Goal: Task Accomplishment & Management: Manage account settings

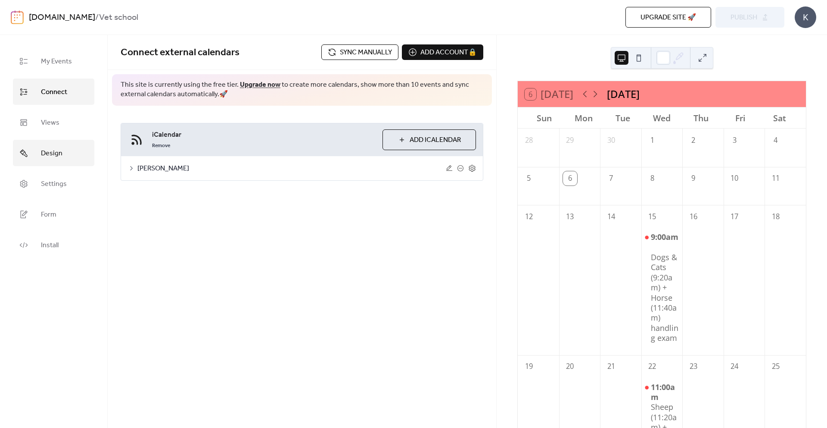
click at [57, 147] on span "Design" at bounding box center [52, 153] width 22 height 13
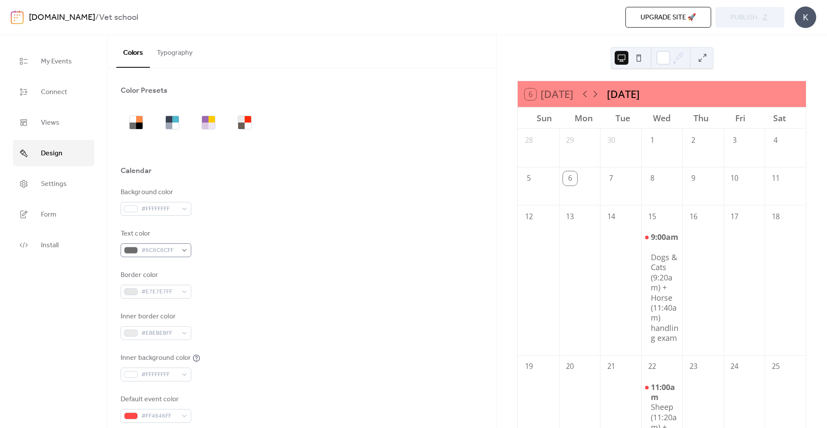
scroll to position [123, 0]
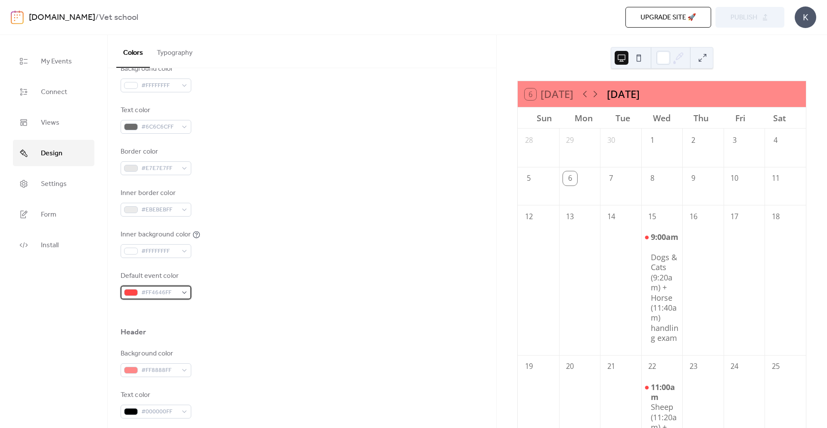
click at [149, 289] on span "#FF4646FF" at bounding box center [159, 292] width 36 height 10
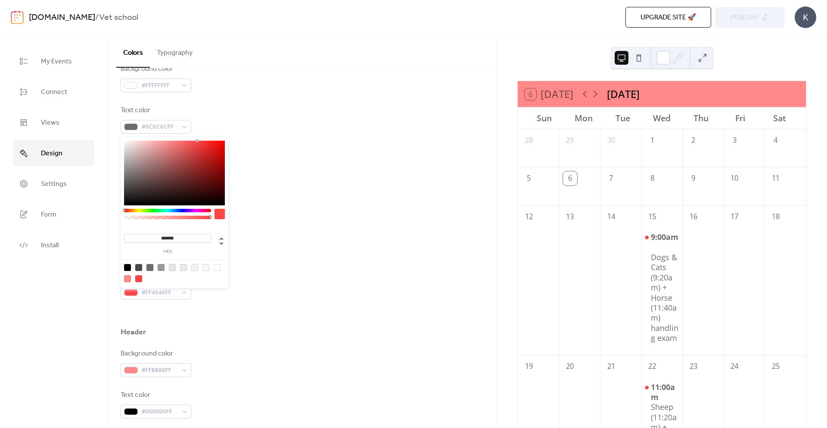
click at [175, 209] on div at bounding box center [167, 210] width 87 height 3
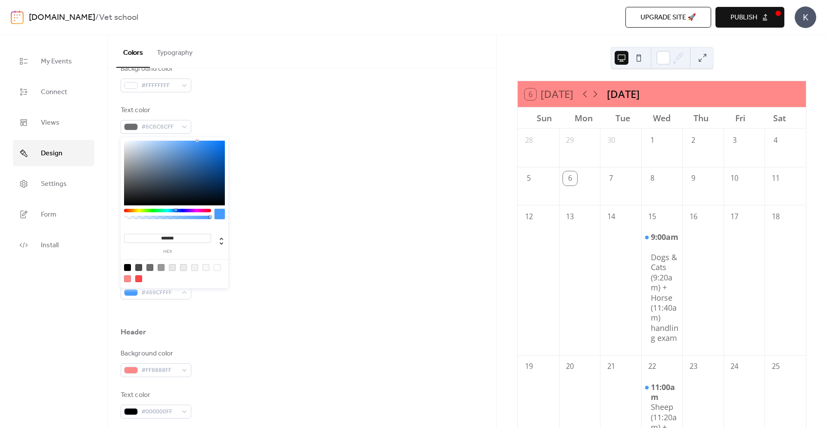
type input "*******"
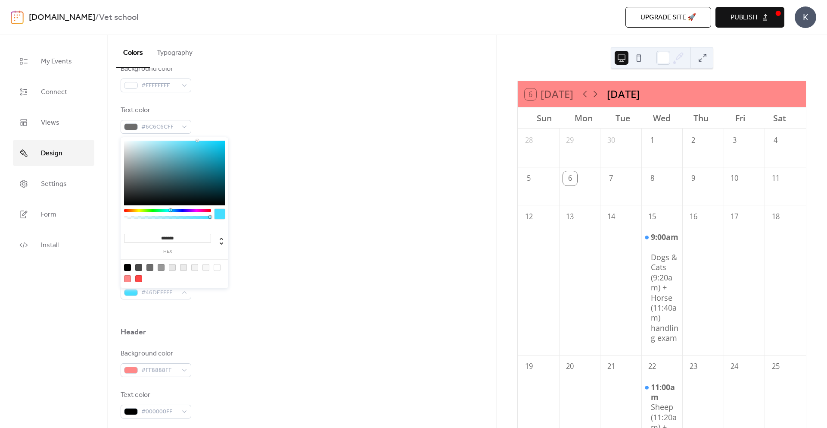
click at [170, 209] on div at bounding box center [167, 210] width 87 height 3
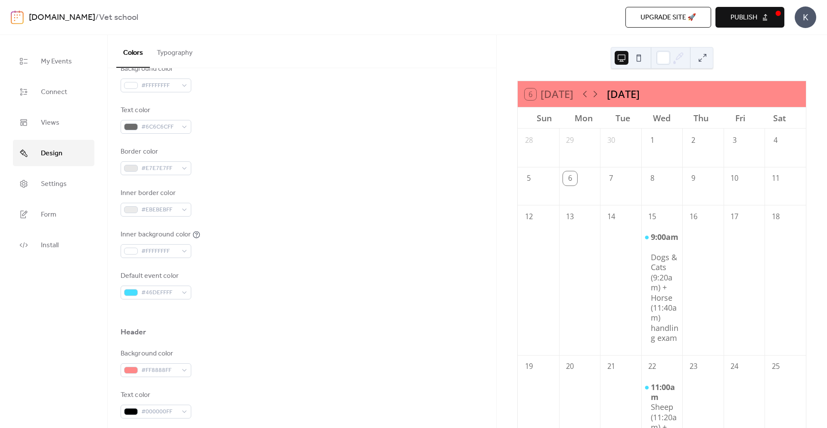
click at [228, 136] on div "Background color #FFFFFFFF Text color #6C6C6CFF Border color #E7E7E7FF Inner bo…" at bounding box center [302, 181] width 363 height 235
click at [161, 288] on span "#46DEFFFF" at bounding box center [159, 292] width 36 height 10
click at [269, 265] on div "Background color #FFFFFFFF Text color #6C6C6CFF Border color #E7E7E7FF Inner bo…" at bounding box center [302, 181] width 363 height 235
click at [184, 292] on div "#46DEFFFF" at bounding box center [156, 292] width 71 height 14
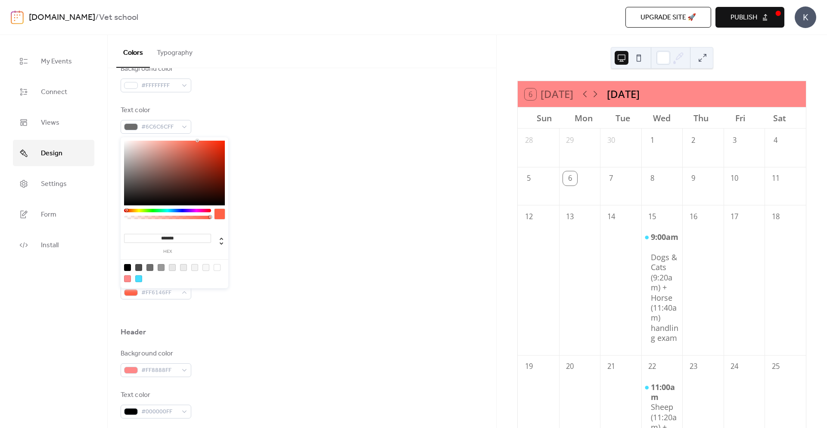
type input "*******"
click at [123, 210] on div "******* hex" at bounding box center [175, 213] width 108 height 153
click at [271, 210] on div "Inner border color #EBEBEBFF" at bounding box center [302, 202] width 363 height 28
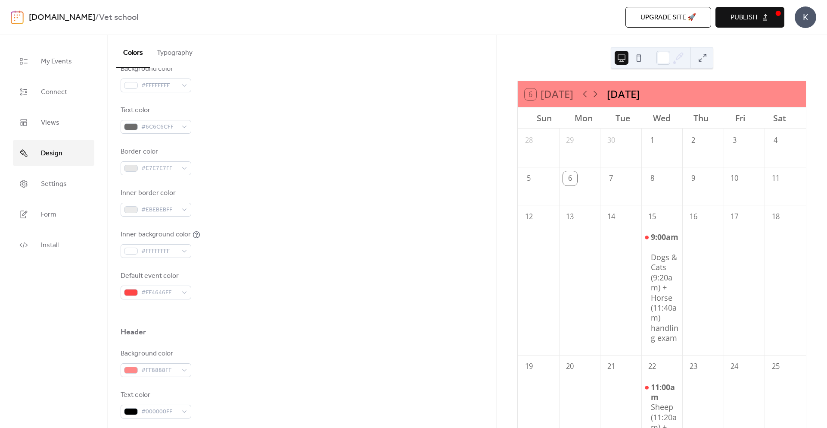
scroll to position [174, 0]
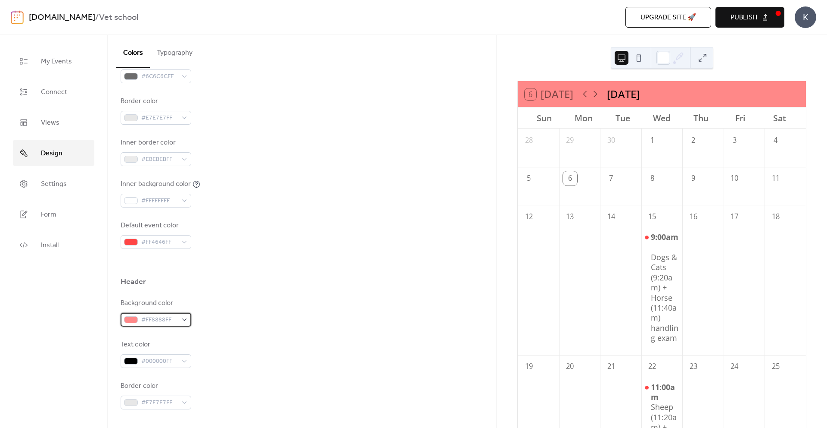
click at [174, 319] on span "#FF8888FF" at bounding box center [159, 320] width 36 height 10
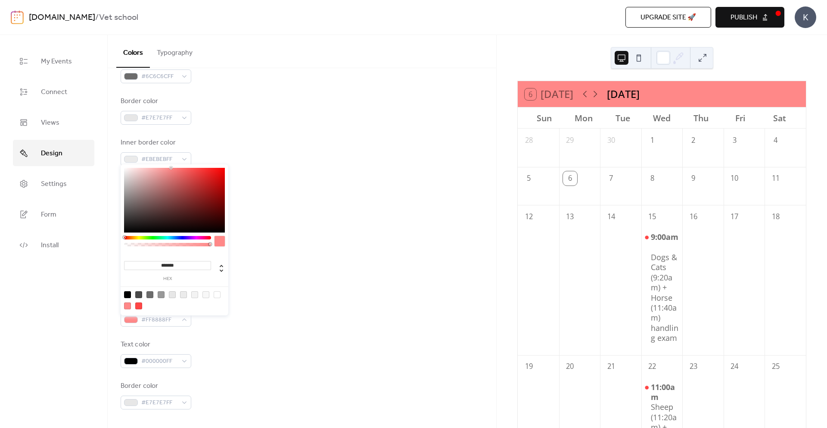
click at [172, 236] on div at bounding box center [167, 237] width 87 height 3
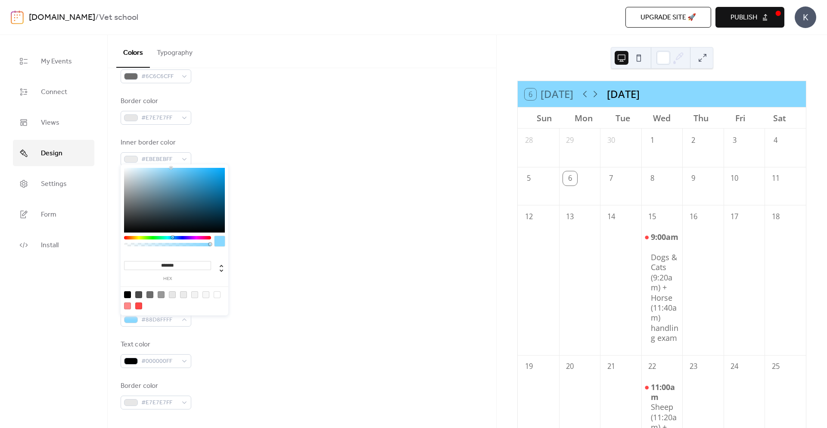
click at [199, 169] on div at bounding box center [174, 200] width 101 height 65
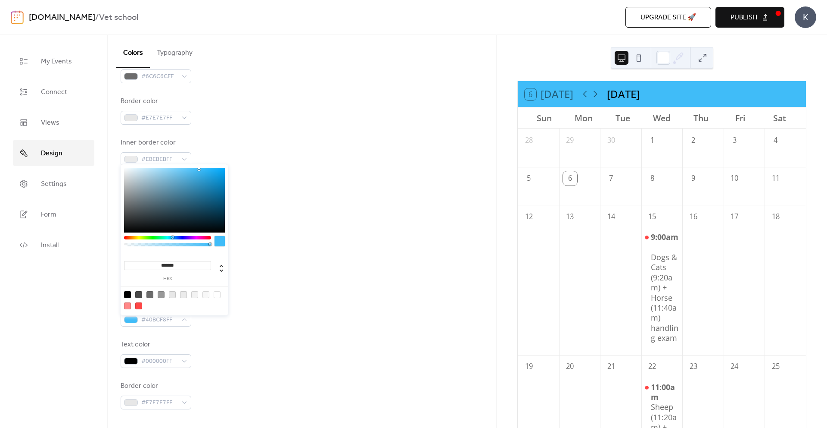
click at [175, 164] on div "******* hex" at bounding box center [175, 240] width 108 height 153
type input "*******"
click at [175, 168] on div at bounding box center [174, 200] width 101 height 65
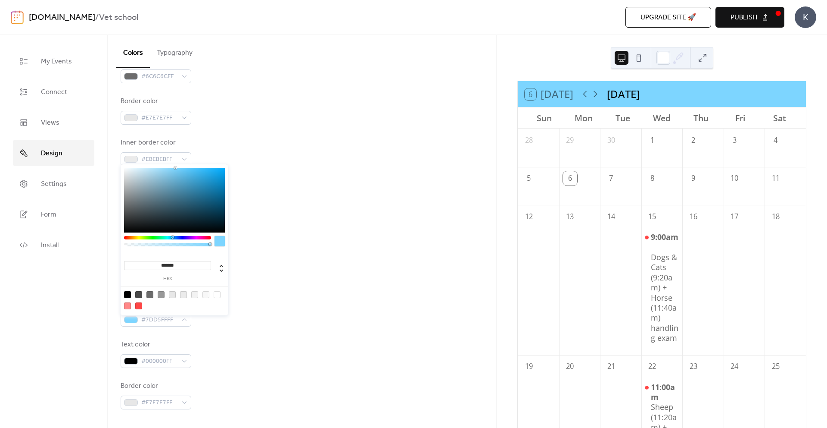
click at [278, 193] on div "Inner background color #FFFFFFFF" at bounding box center [302, 193] width 363 height 28
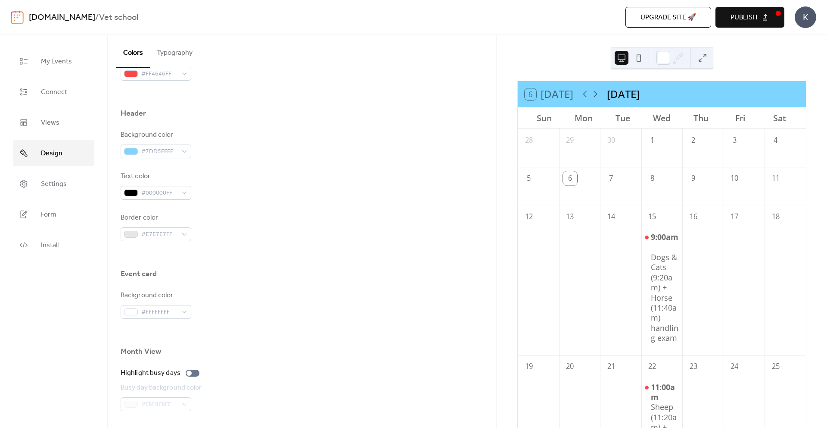
scroll to position [356, 0]
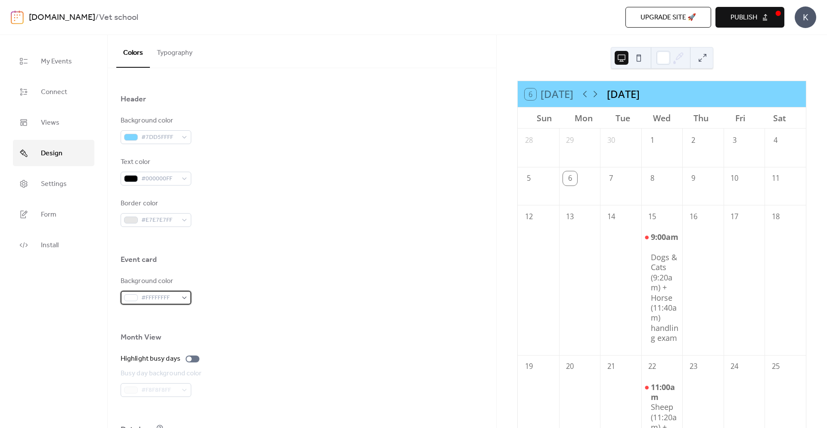
click at [176, 293] on span "#FFFFFFFF" at bounding box center [159, 298] width 36 height 10
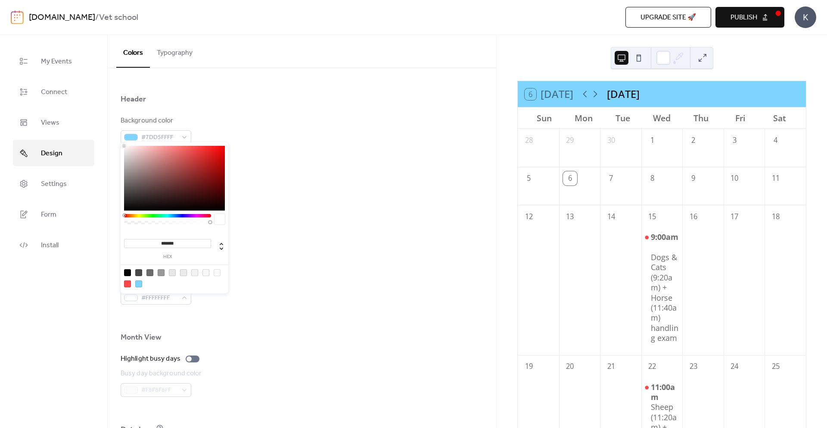
click at [167, 210] on div "******* hex" at bounding box center [175, 218] width 108 height 153
click at [167, 218] on div at bounding box center [167, 221] width 87 height 15
click at [165, 213] on div "******* hex" at bounding box center [175, 218] width 108 height 153
click at [157, 191] on div at bounding box center [174, 178] width 101 height 65
click at [149, 171] on div at bounding box center [174, 178] width 101 height 65
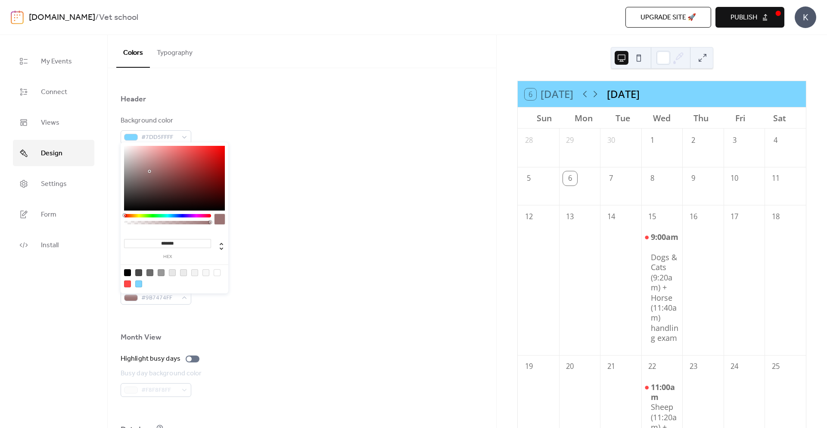
type input "*******"
click at [169, 162] on div at bounding box center [174, 178] width 101 height 65
click at [237, 219] on div "Border color #E7E7E7FF" at bounding box center [302, 212] width 363 height 28
click at [153, 295] on span "#BD6868FF" at bounding box center [159, 298] width 36 height 10
drag, startPoint x: 134, startPoint y: 165, endPoint x: 126, endPoint y: 154, distance: 13.5
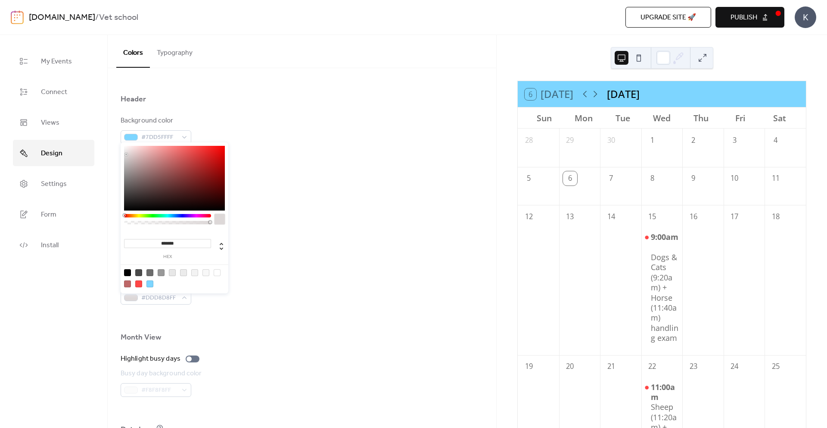
click at [126, 154] on div at bounding box center [174, 178] width 101 height 65
type input "*******"
drag, startPoint x: 129, startPoint y: 155, endPoint x: 110, endPoint y: 118, distance: 41.2
click at [110, 118] on body "[DOMAIN_NAME] / Vet school Upgrade site 🚀 Preview Publish K My Events Connect V…" at bounding box center [413, 214] width 827 height 428
click at [265, 146] on div "Background color #7DD5FFFF Text color #000000FF Border color #E7E7E7FF" at bounding box center [302, 170] width 363 height 111
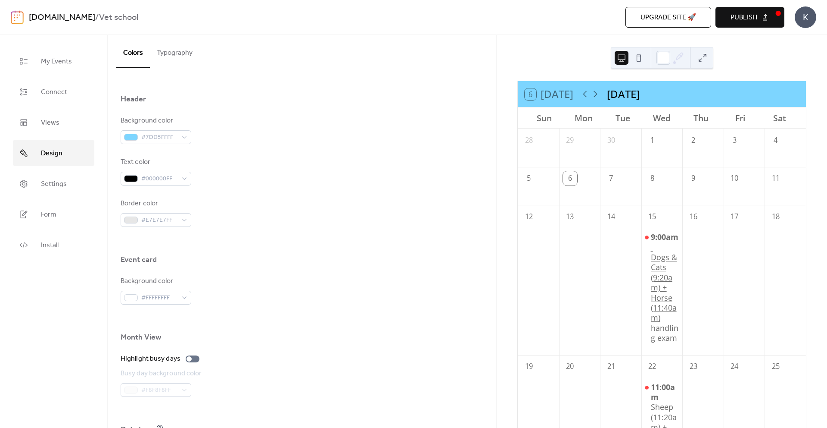
click at [661, 290] on div "Dogs & Cats (9:20am) + Horse (11:40am) handling exam" at bounding box center [665, 297] width 28 height 91
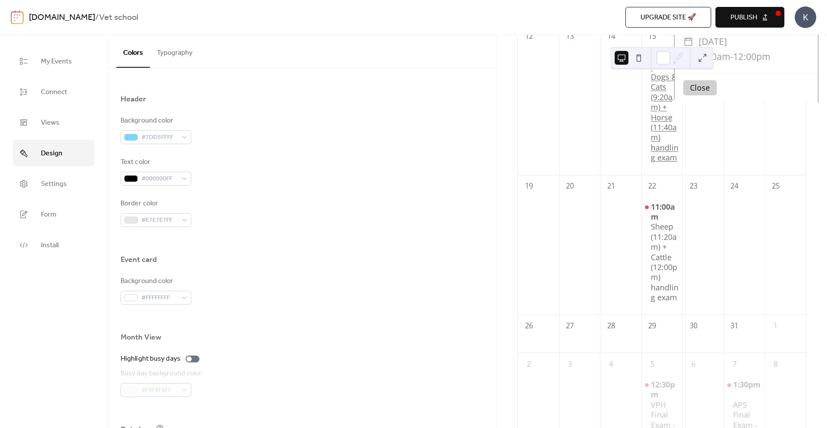
scroll to position [182, 0]
click at [669, 61] on div at bounding box center [664, 58] width 14 height 14
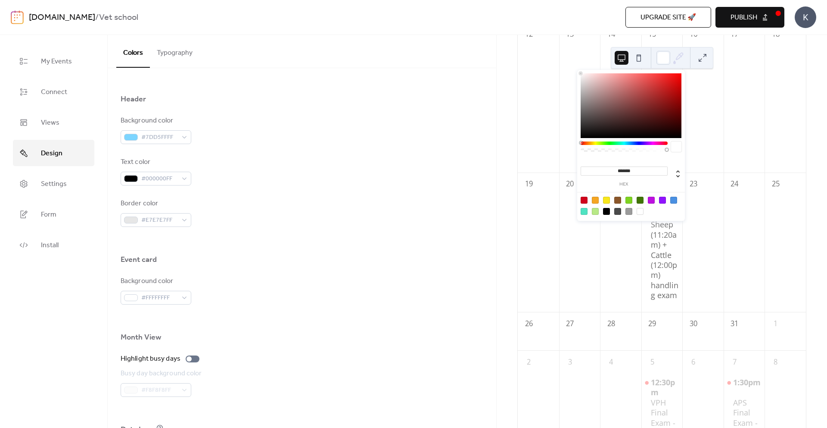
click at [673, 60] on icon at bounding box center [678, 57] width 13 height 13
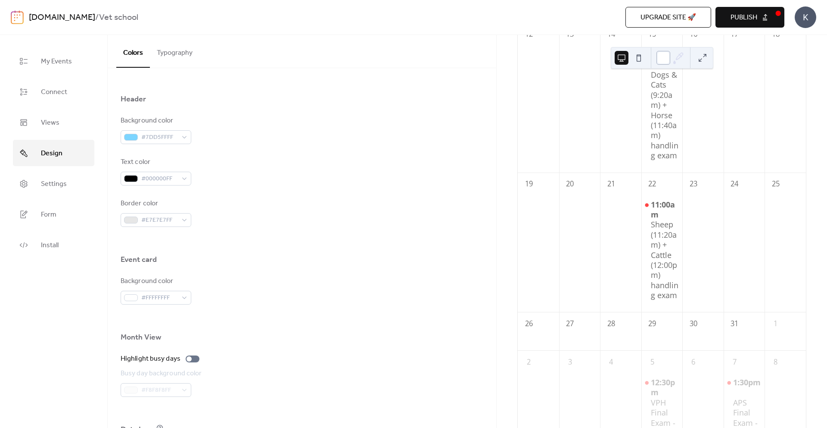
click at [666, 60] on div at bounding box center [664, 58] width 14 height 14
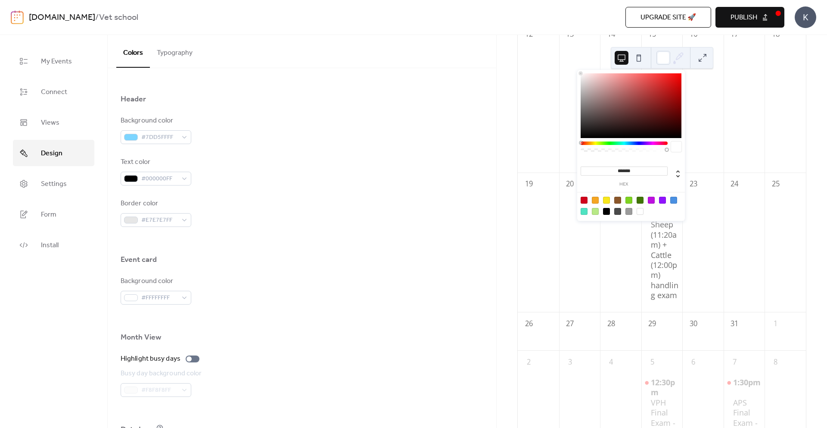
click at [628, 98] on div at bounding box center [631, 105] width 101 height 65
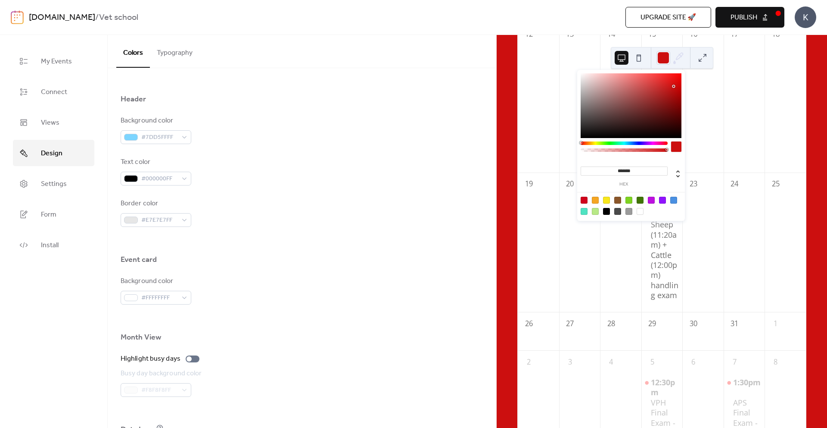
drag, startPoint x: 599, startPoint y: 82, endPoint x: 664, endPoint y: 75, distance: 64.7
click at [665, 75] on div at bounding box center [631, 105] width 101 height 65
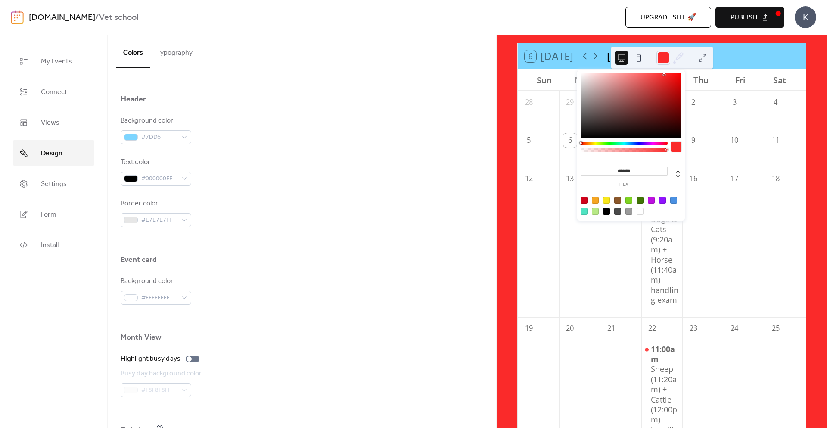
scroll to position [0, 0]
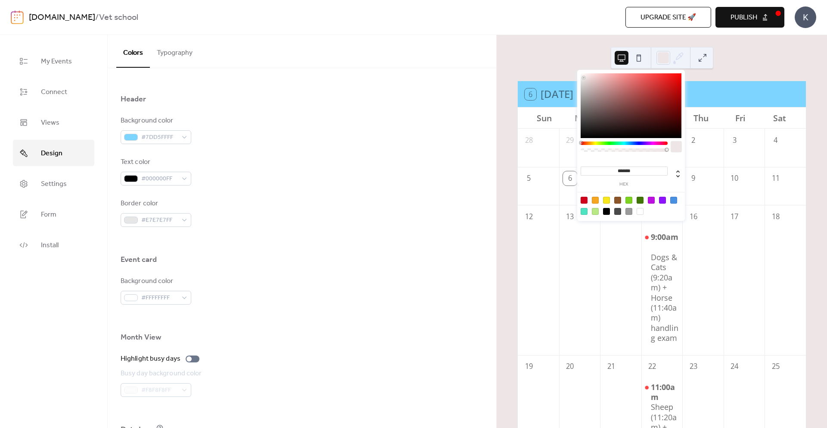
type input "*******"
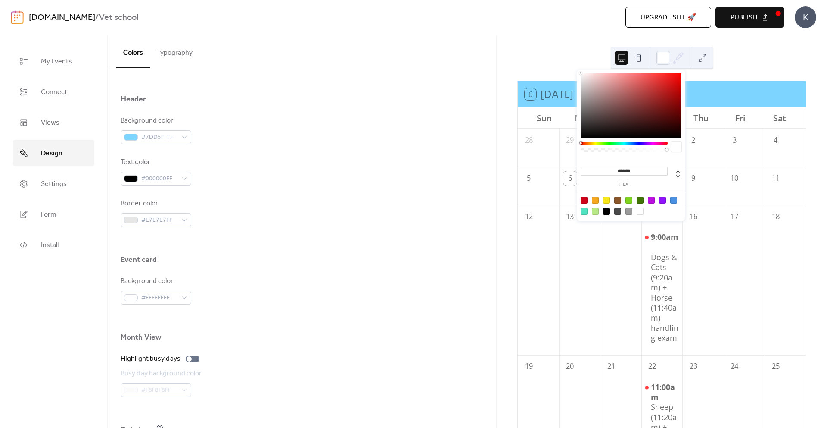
drag, startPoint x: 625, startPoint y: 98, endPoint x: 576, endPoint y: 68, distance: 57.1
click at [576, 68] on body "[DOMAIN_NAME] / Vet school Upgrade site 🚀 Preview Publish K My Events Connect V…" at bounding box center [413, 214] width 827 height 428
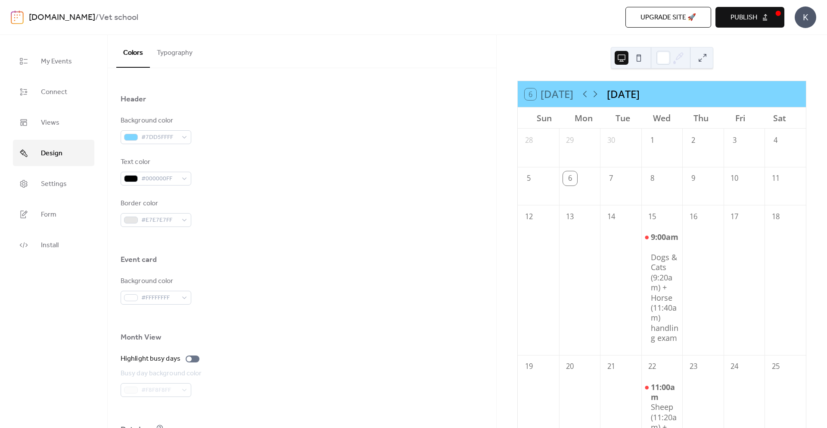
click at [575, 64] on div "6 [DATE] [DATE] Sun Mon Tue Wed Thu Fri Sat 28 29 30 1 2 3 4 5 6 7 8 9 10 11 12…" at bounding box center [662, 231] width 331 height 393
click at [703, 60] on button at bounding box center [703, 58] width 14 height 14
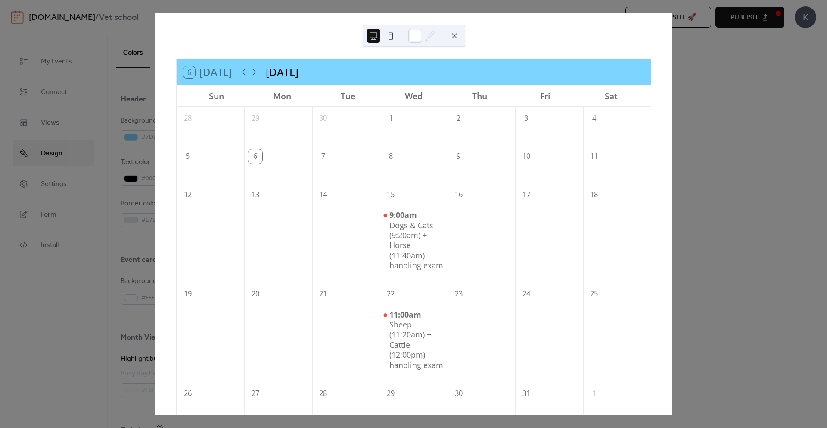
click at [453, 34] on button at bounding box center [455, 36] width 14 height 14
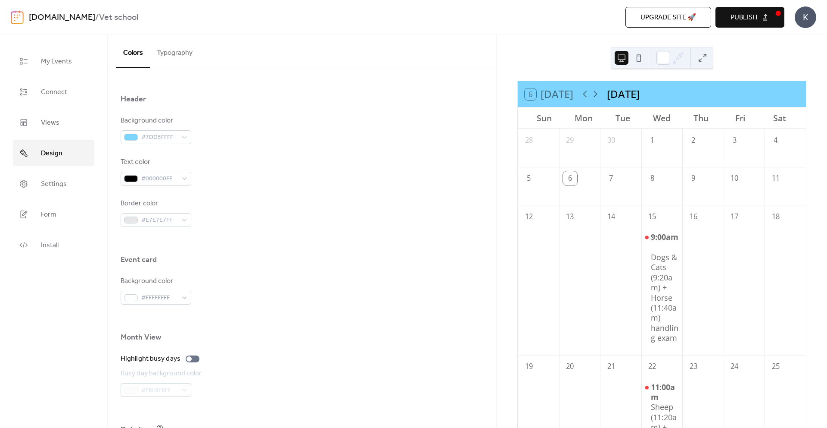
click at [731, 20] on span "Publish" at bounding box center [744, 17] width 27 height 10
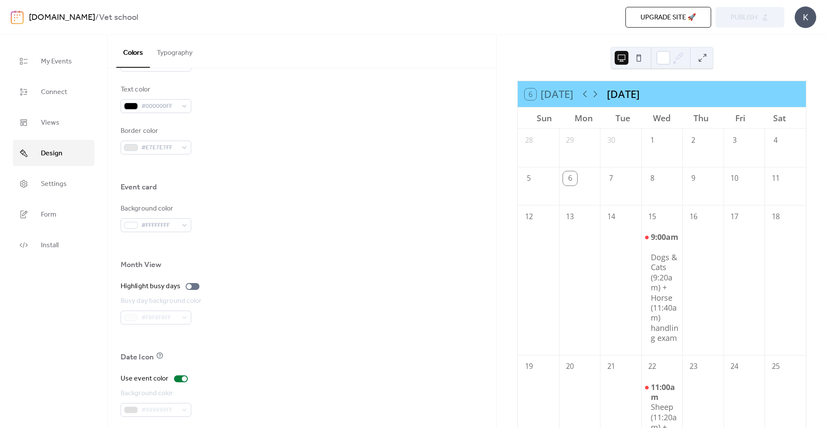
scroll to position [476, 0]
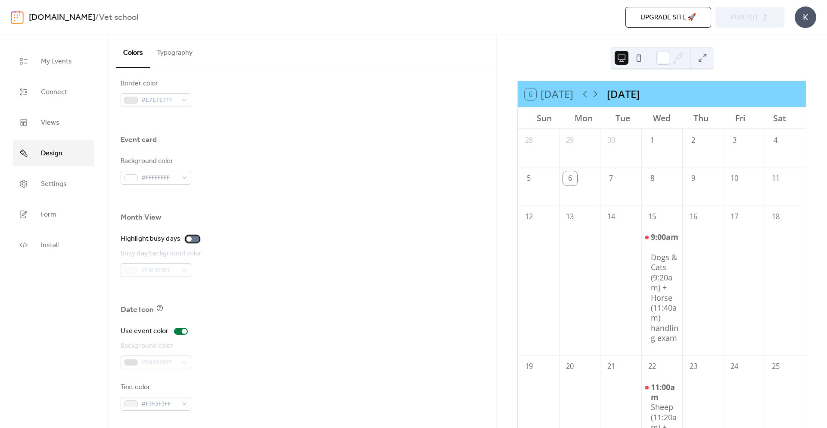
click at [194, 238] on div at bounding box center [193, 238] width 14 height 7
click at [194, 238] on div at bounding box center [196, 238] width 5 height 5
click at [179, 328] on div at bounding box center [181, 331] width 14 height 7
click at [194, 305] on div "Date Icon" at bounding box center [302, 311] width 363 height 15
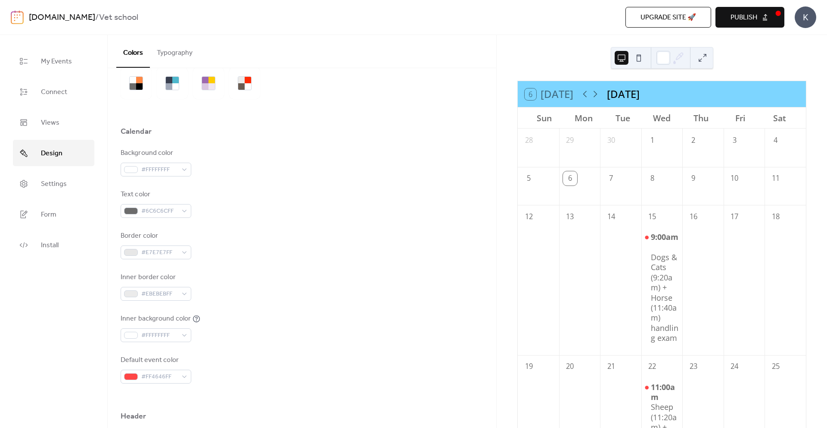
scroll to position [0, 0]
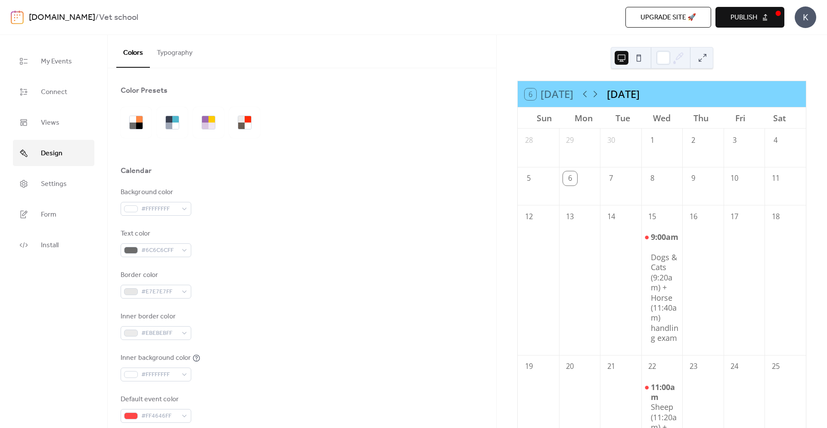
click at [170, 47] on button "Typography" at bounding box center [175, 51] width 50 height 32
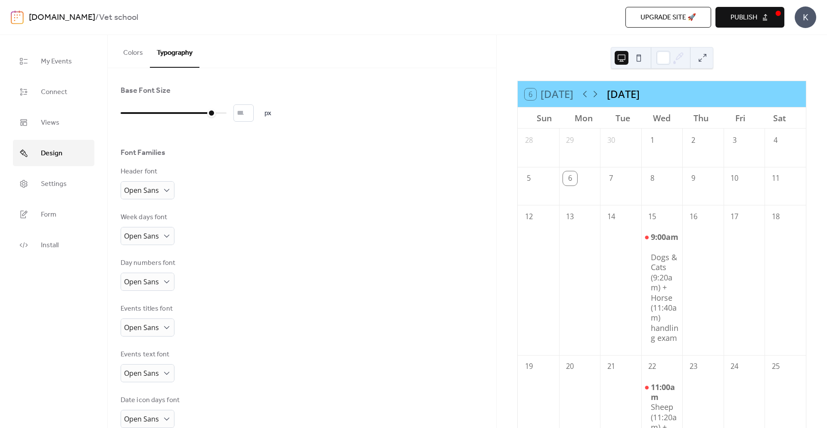
click at [146, 58] on button "Colors" at bounding box center [133, 51] width 34 height 32
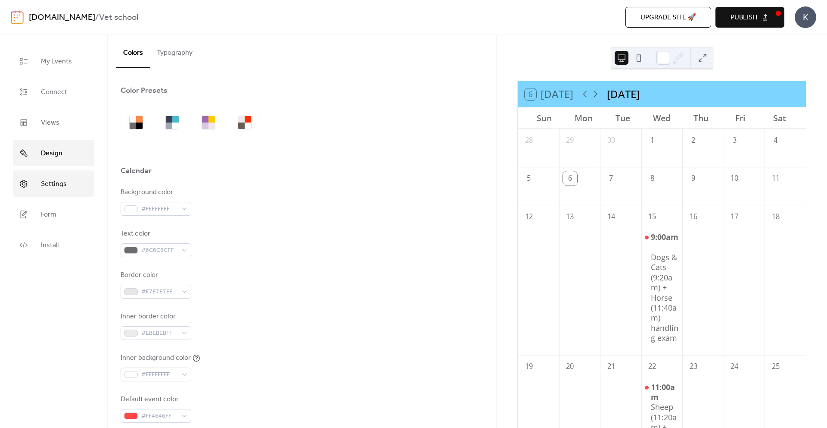
click at [52, 170] on link "Settings" at bounding box center [53, 183] width 81 height 26
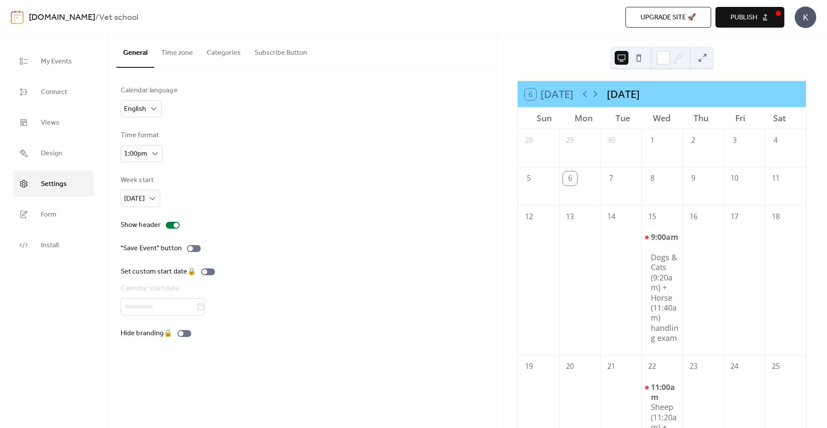
click at [185, 50] on button "Time zone" at bounding box center [177, 51] width 46 height 32
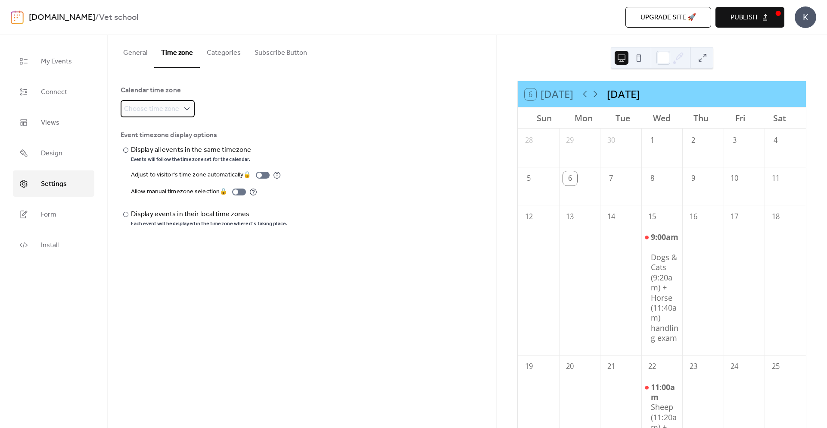
click at [179, 100] on div "Choose time zone" at bounding box center [158, 108] width 74 height 17
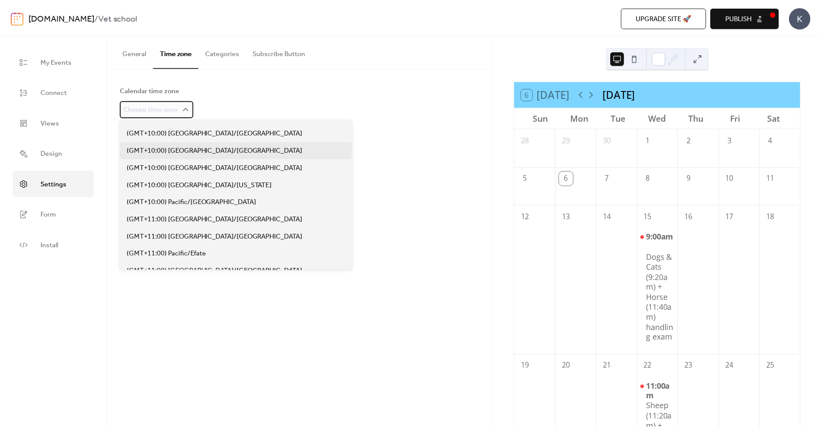
scroll to position [3848, 0]
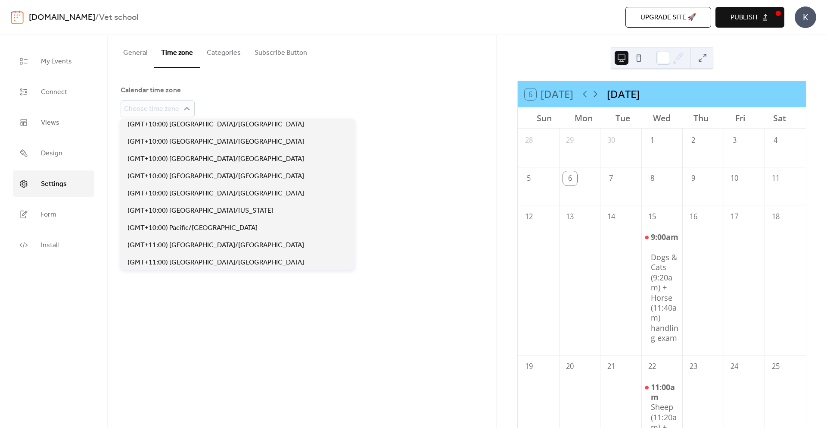
click at [284, 94] on div "Calendar time zone" at bounding box center [301, 90] width 361 height 10
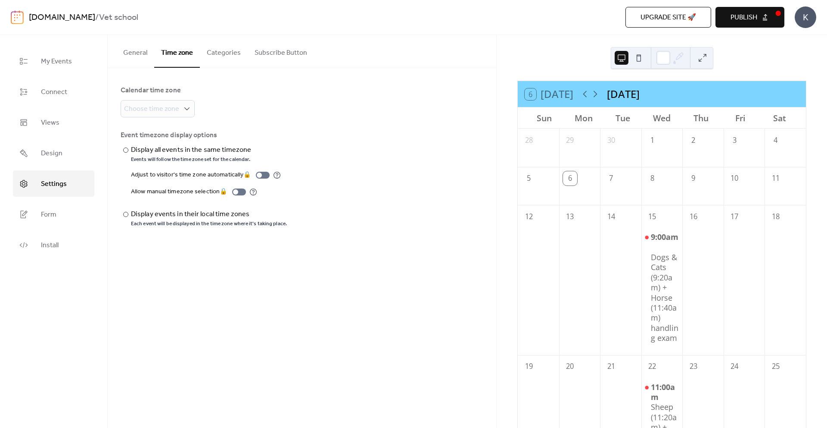
click at [240, 54] on button "Categories" at bounding box center [224, 51] width 48 height 32
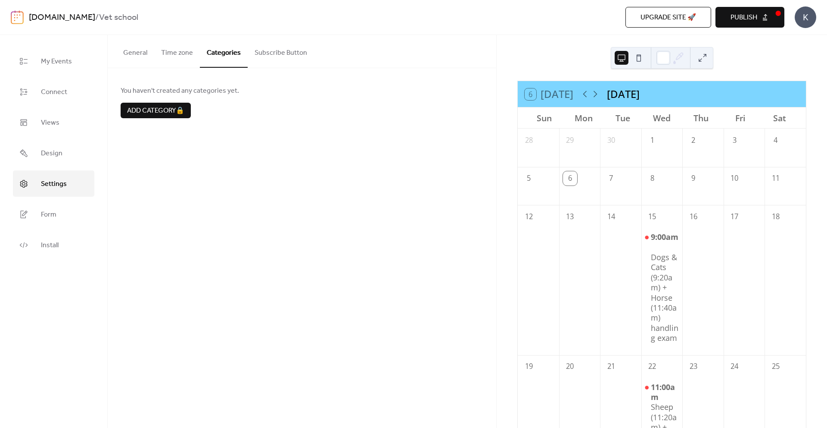
click at [268, 59] on button "Subscribe Button" at bounding box center [281, 51] width 66 height 32
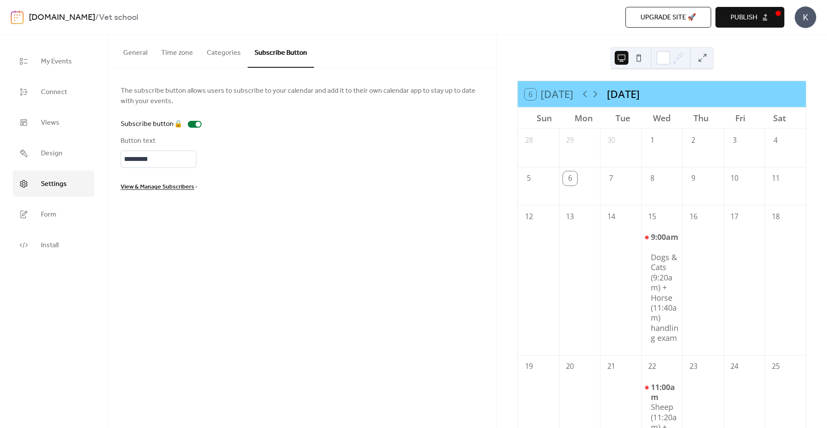
click at [140, 56] on button "General" at bounding box center [135, 51] width 38 height 32
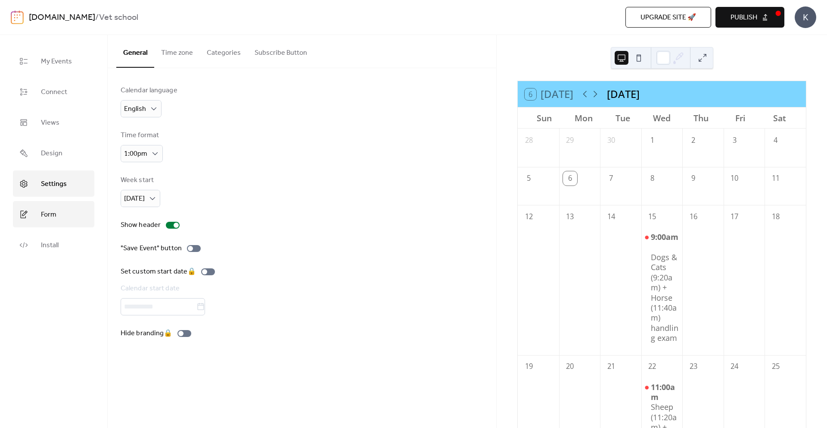
click at [47, 208] on span "Form" at bounding box center [49, 214] width 16 height 13
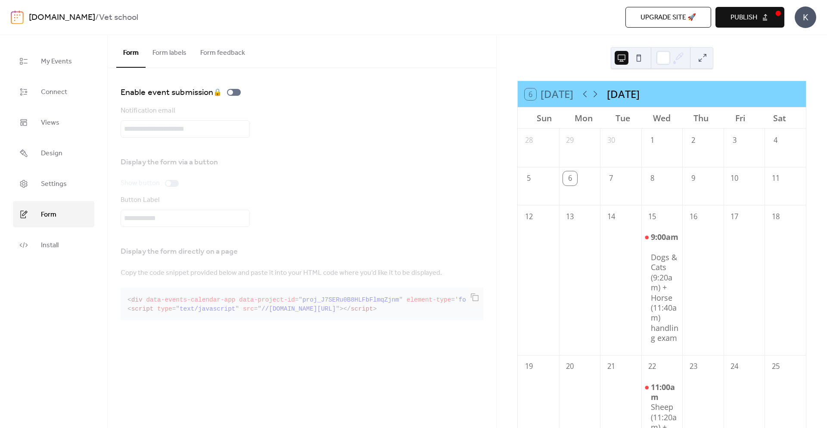
click at [187, 53] on button "Form labels" at bounding box center [170, 51] width 48 height 32
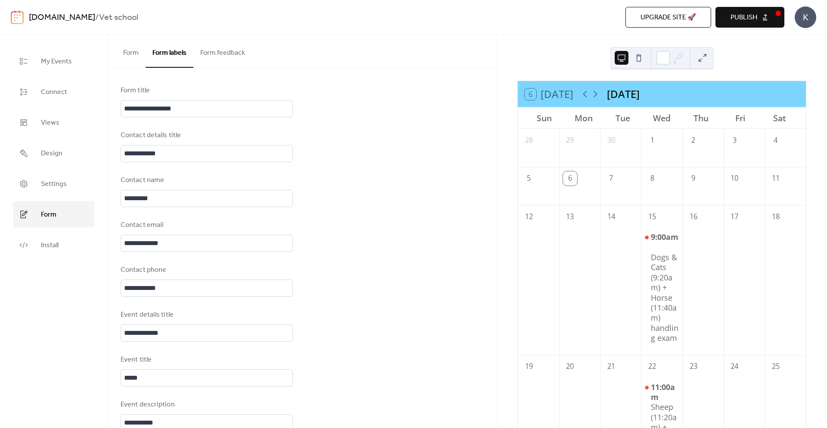
click at [204, 54] on button "Form feedback" at bounding box center [223, 51] width 59 height 32
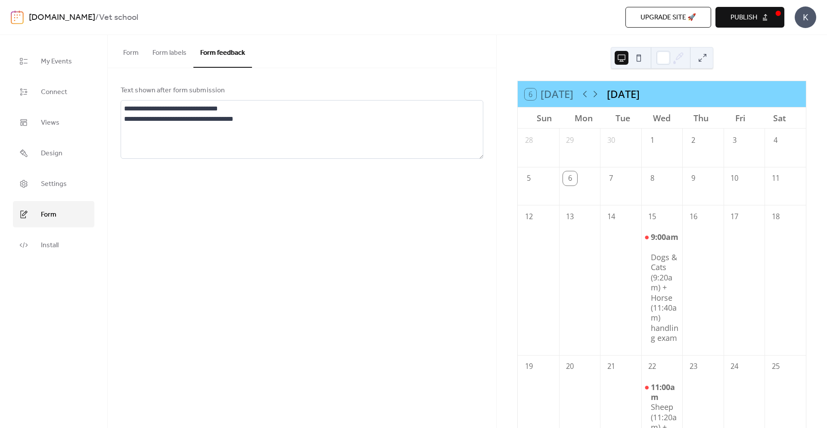
click at [138, 52] on button "Form" at bounding box center [130, 51] width 29 height 32
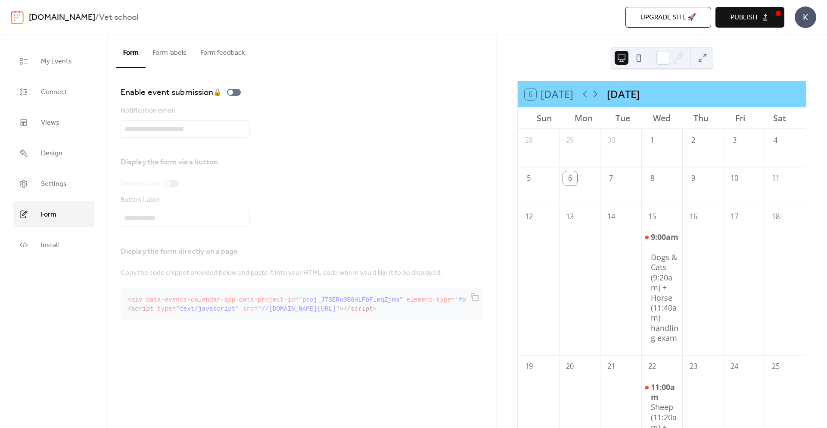
click at [169, 59] on button "Form labels" at bounding box center [170, 51] width 48 height 32
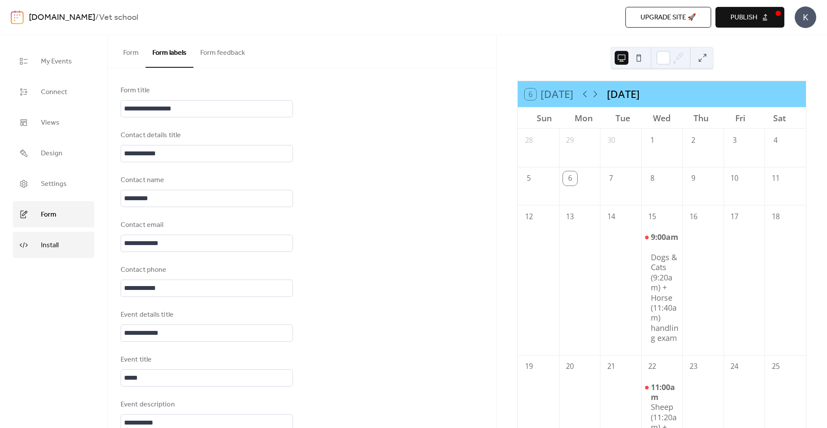
click at [55, 231] on link "Install" at bounding box center [53, 244] width 81 height 26
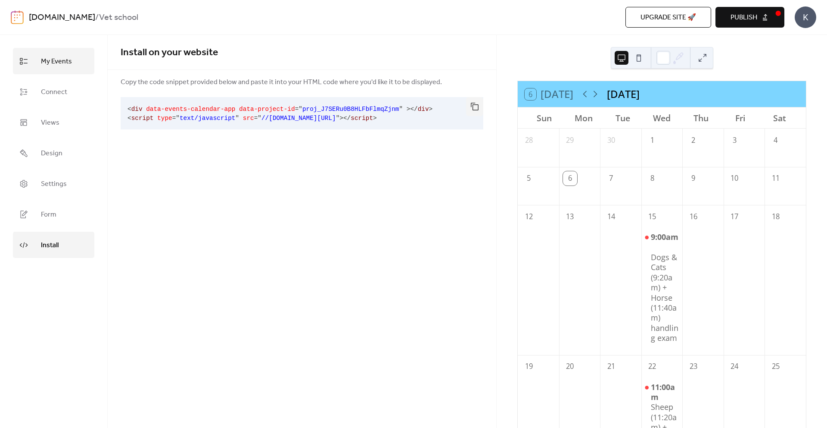
click at [34, 59] on link "My Events" at bounding box center [53, 61] width 81 height 26
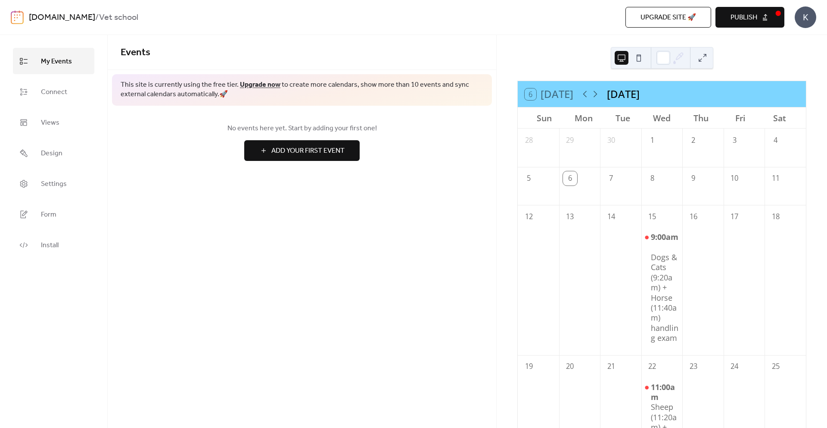
click at [99, 14] on b "Vet school" at bounding box center [118, 17] width 39 height 16
type textarea "***"
click at [99, 14] on b "Vet school" at bounding box center [118, 17] width 39 height 16
click at [206, 121] on div "No events here yet. Start by adding your first one! Add Your First Event" at bounding box center [302, 142] width 389 height 72
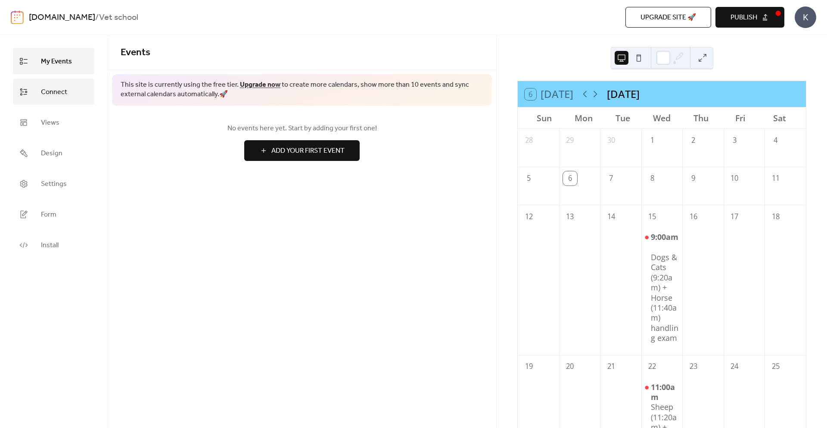
click at [73, 86] on link "Connect" at bounding box center [53, 91] width 81 height 26
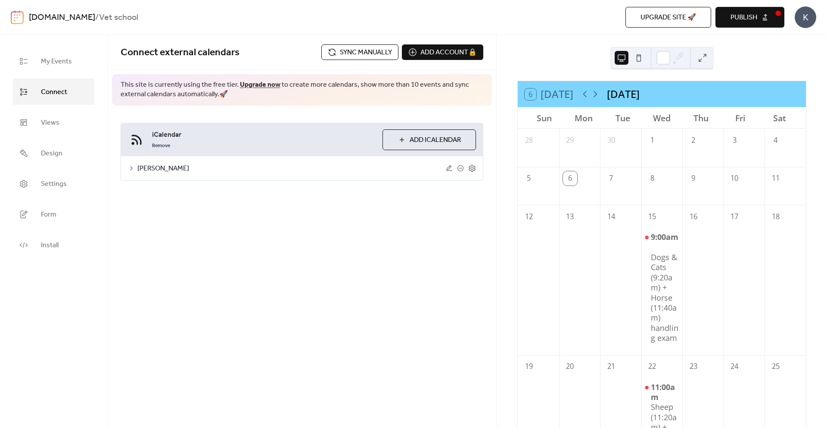
click at [745, 17] on span "Publish" at bounding box center [744, 17] width 27 height 10
click at [803, 17] on div "K" at bounding box center [806, 17] width 22 height 22
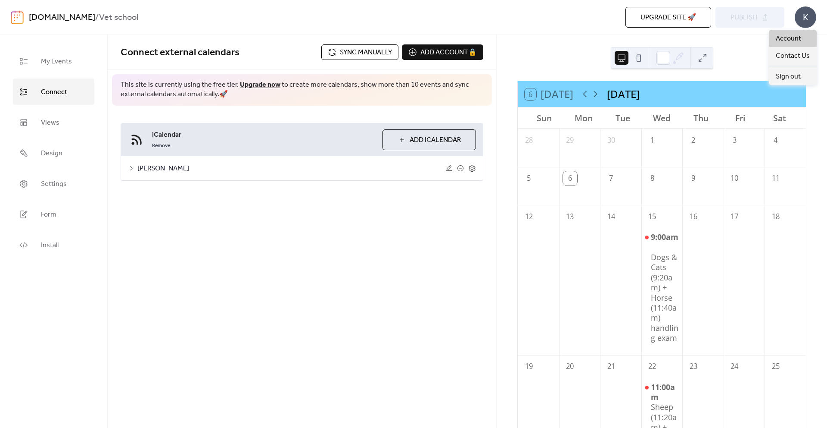
click at [790, 37] on span "Account" at bounding box center [788, 39] width 25 height 10
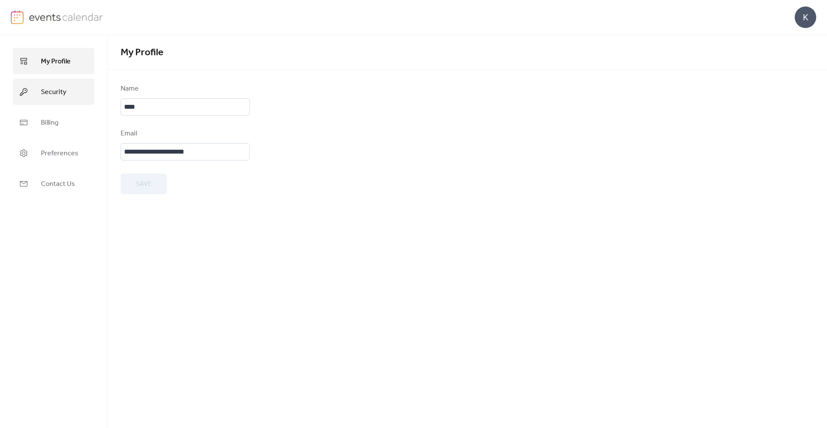
click at [74, 88] on link "Security" at bounding box center [53, 91] width 81 height 26
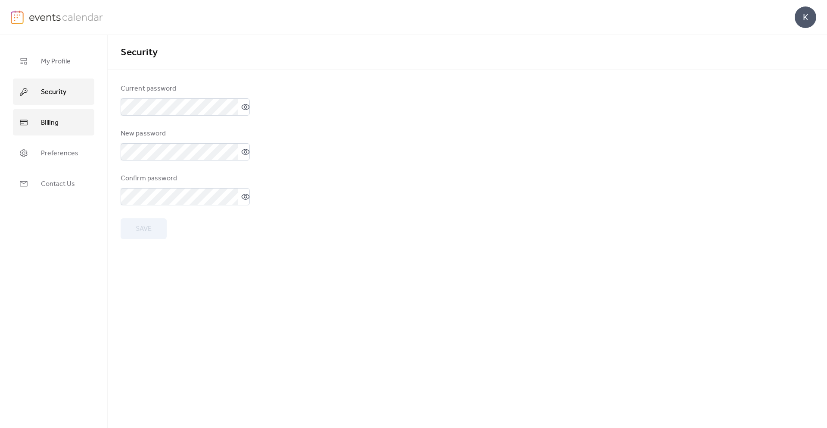
click at [68, 109] on link "Billing" at bounding box center [53, 122] width 81 height 26
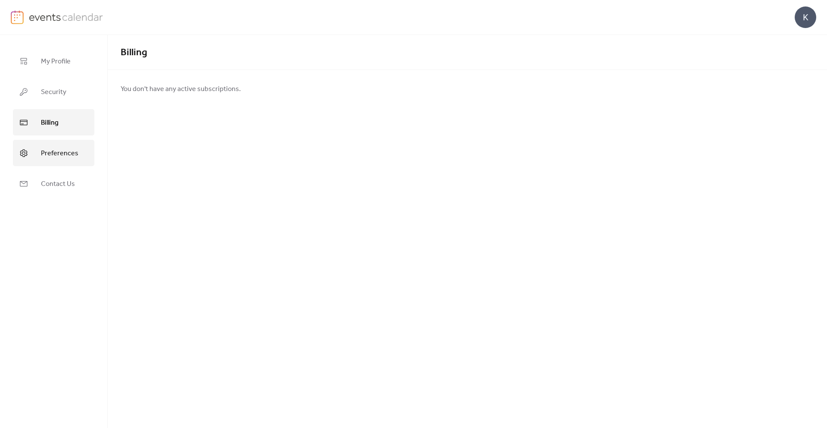
click at [61, 147] on span "Preferences" at bounding box center [59, 153] width 37 height 13
click at [61, 177] on span "Contact Us" at bounding box center [58, 183] width 34 height 13
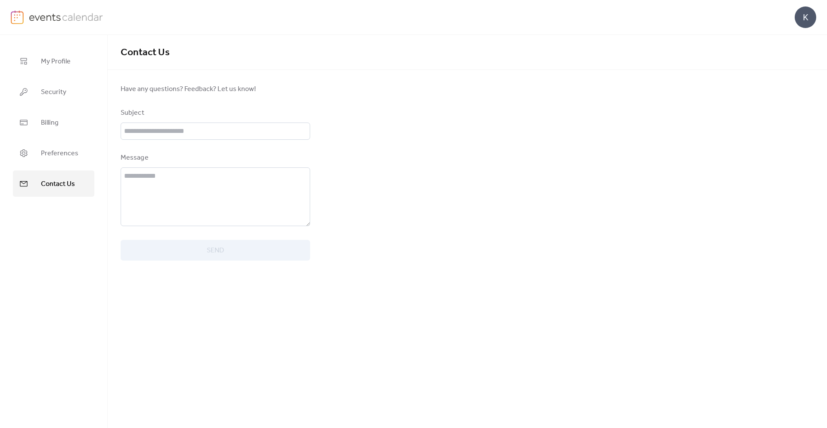
click at [53, 19] on img at bounding box center [66, 16] width 75 height 13
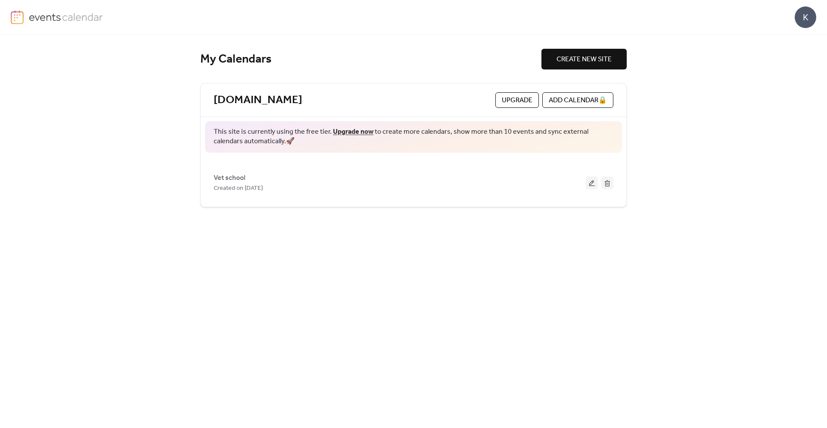
click at [255, 112] on div "[DOMAIN_NAME] Upgrade ADD CALENDAR 🔒" at bounding box center [414, 100] width 426 height 33
click at [255, 101] on link "[DOMAIN_NAME]" at bounding box center [258, 100] width 89 height 14
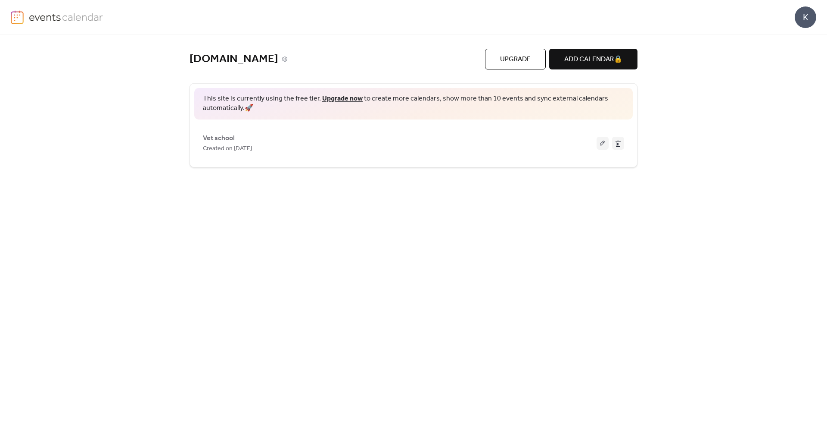
click at [246, 59] on link "[DOMAIN_NAME]" at bounding box center [234, 59] width 89 height 14
click at [282, 58] on icon at bounding box center [285, 59] width 6 height 6
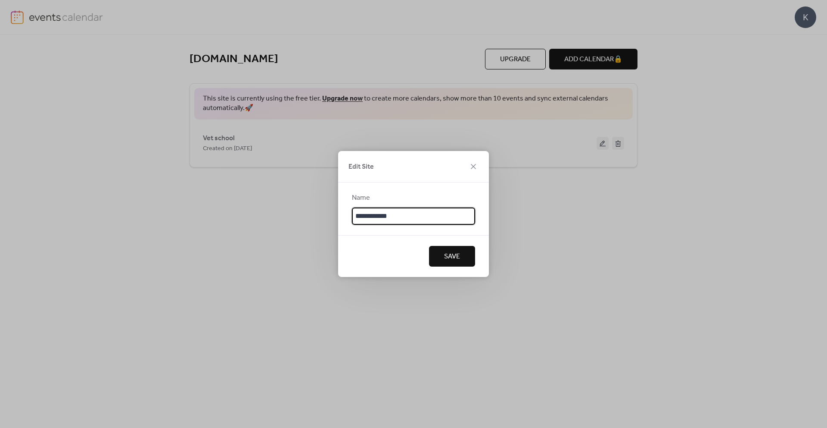
click at [380, 219] on input "**********" at bounding box center [413, 215] width 123 height 17
click at [479, 166] on div "Edit Site" at bounding box center [413, 166] width 151 height 31
click at [476, 166] on icon at bounding box center [473, 166] width 10 height 10
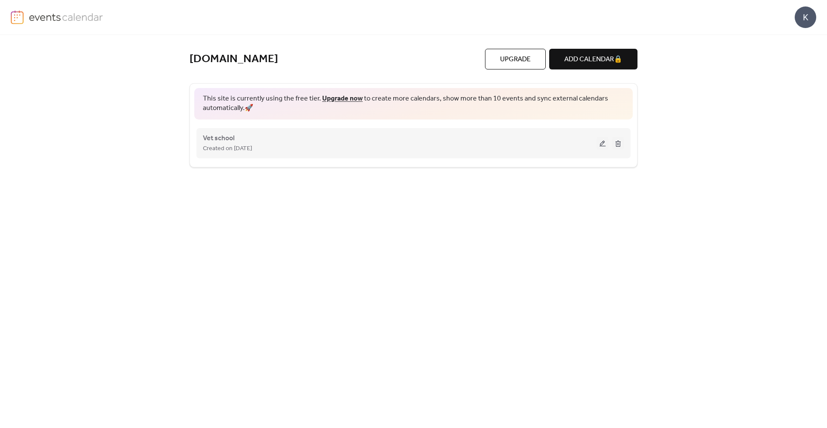
click at [534, 145] on div "Created on [DATE]" at bounding box center [400, 148] width 394 height 10
click at [231, 137] on span "Vet school" at bounding box center [219, 138] width 32 height 10
